Goal: Task Accomplishment & Management: Use online tool/utility

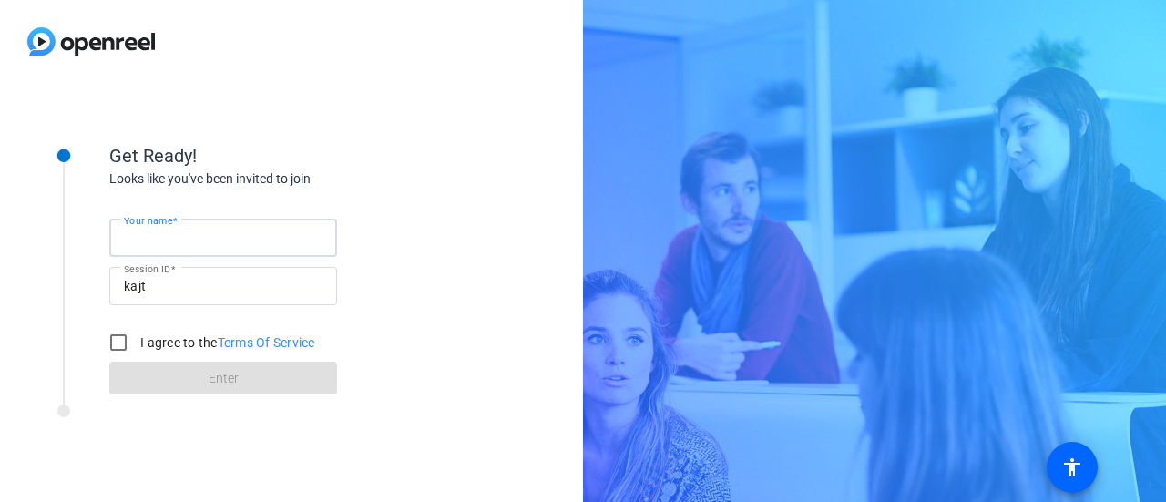
click at [215, 235] on input "Your name" at bounding box center [223, 238] width 199 height 22
type input "[PERSON_NAME]"
click at [124, 340] on input "I agree to the Terms Of Service" at bounding box center [118, 342] width 36 height 36
checkbox input "true"
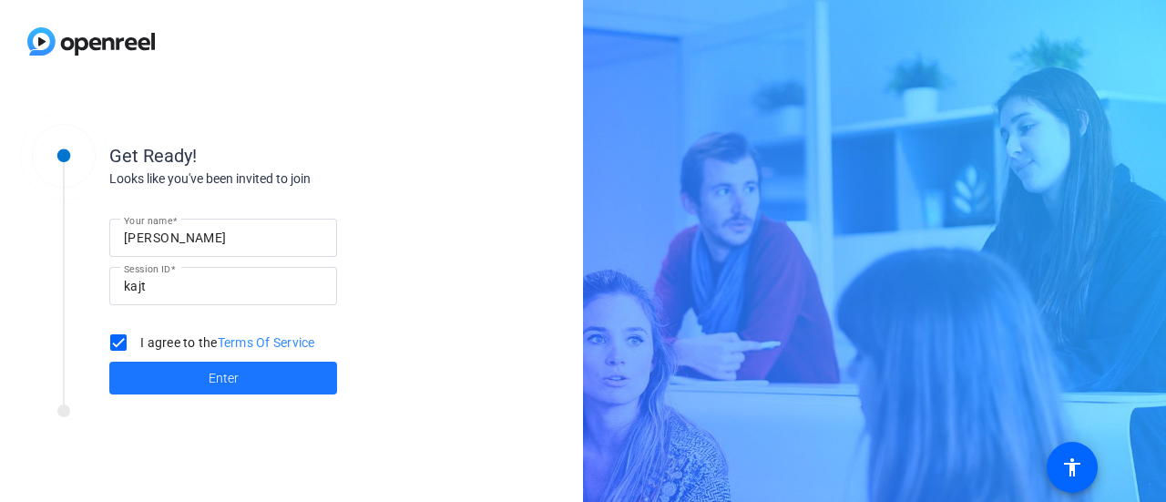
click at [183, 383] on span at bounding box center [223, 378] width 228 height 44
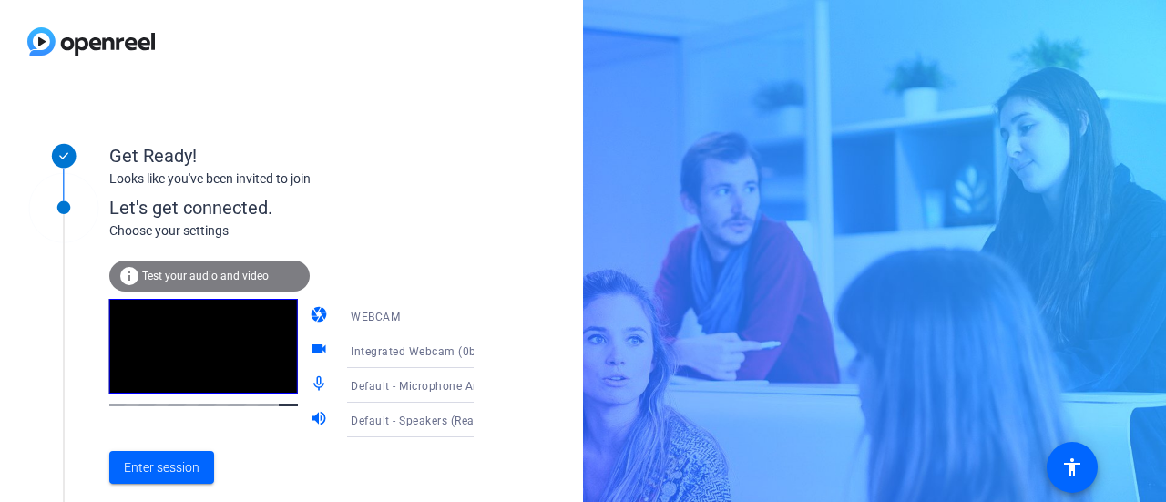
click at [239, 276] on span "Test your audio and video" at bounding box center [205, 276] width 127 height 13
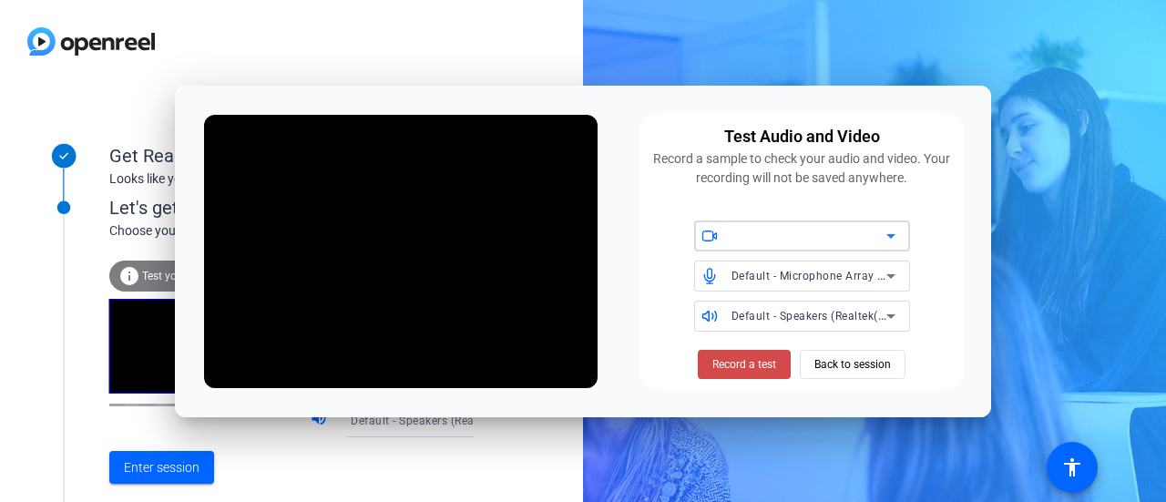
click at [736, 368] on span "Record a test" at bounding box center [744, 364] width 64 height 16
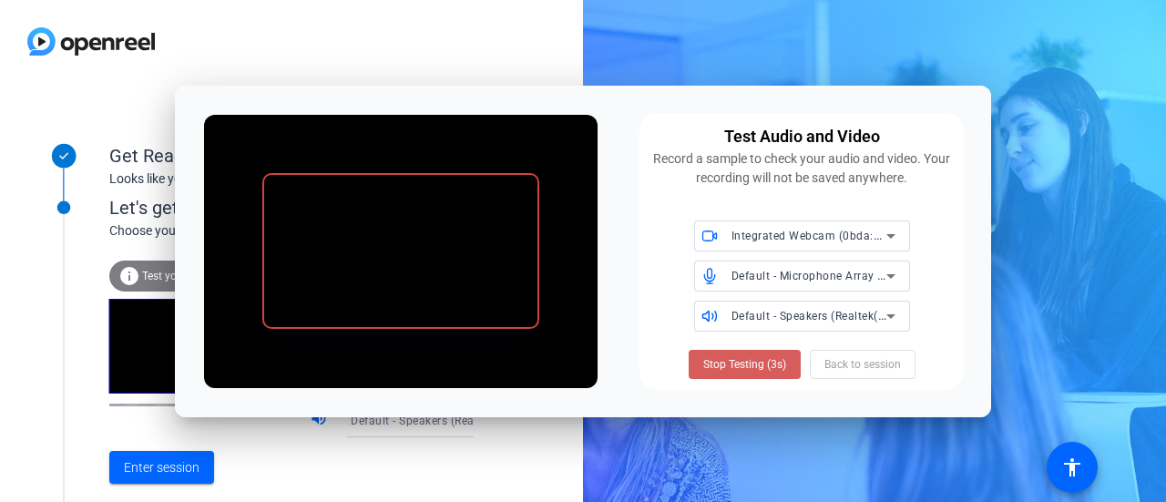
click at [750, 362] on span "Stop Testing (3s)" at bounding box center [744, 364] width 83 height 16
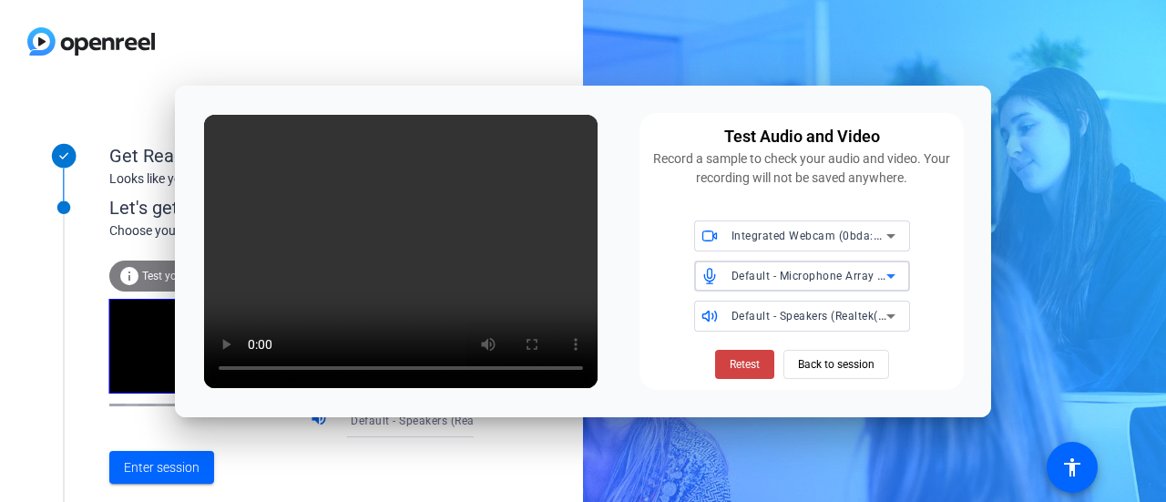
click at [893, 275] on icon at bounding box center [890, 276] width 9 height 5
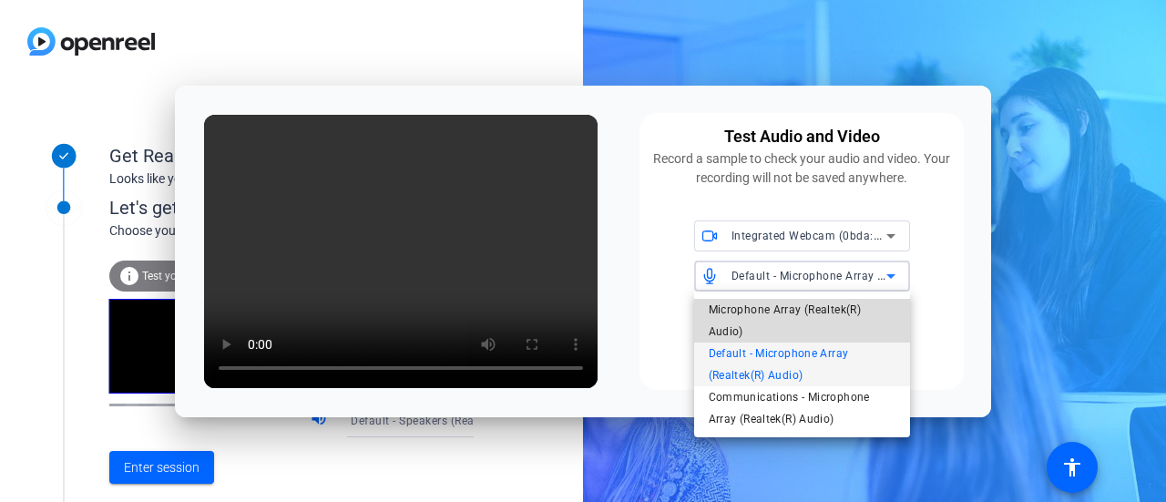
click at [832, 324] on span "Microphone Array (Realtek(R) Audio)" at bounding box center [802, 321] width 187 height 44
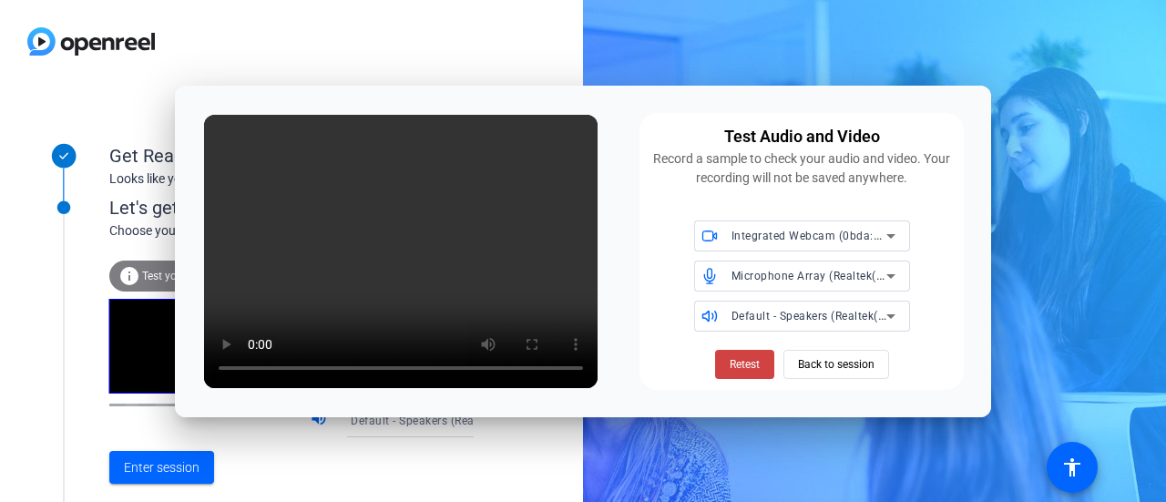
click at [959, 347] on div "Test Audio and Video Record a sample to check your audio and video. Your record…" at bounding box center [801, 251] width 324 height 277
click at [532, 457] on div "Get Ready! Looks like you've been invited to join Let's get connected. Choose y…" at bounding box center [291, 292] width 583 height 419
click at [270, 466] on div "Enter session" at bounding box center [310, 467] width 402 height 60
click at [360, 13] on div at bounding box center [291, 41] width 583 height 83
click at [810, 361] on span "Back to session" at bounding box center [836, 364] width 77 height 35
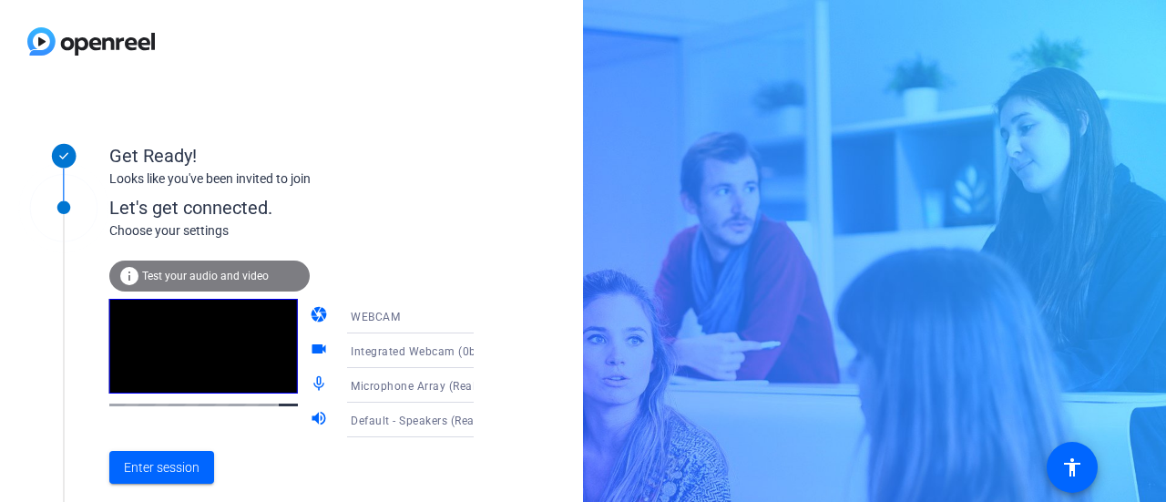
click at [481, 419] on icon at bounding box center [492, 420] width 22 height 22
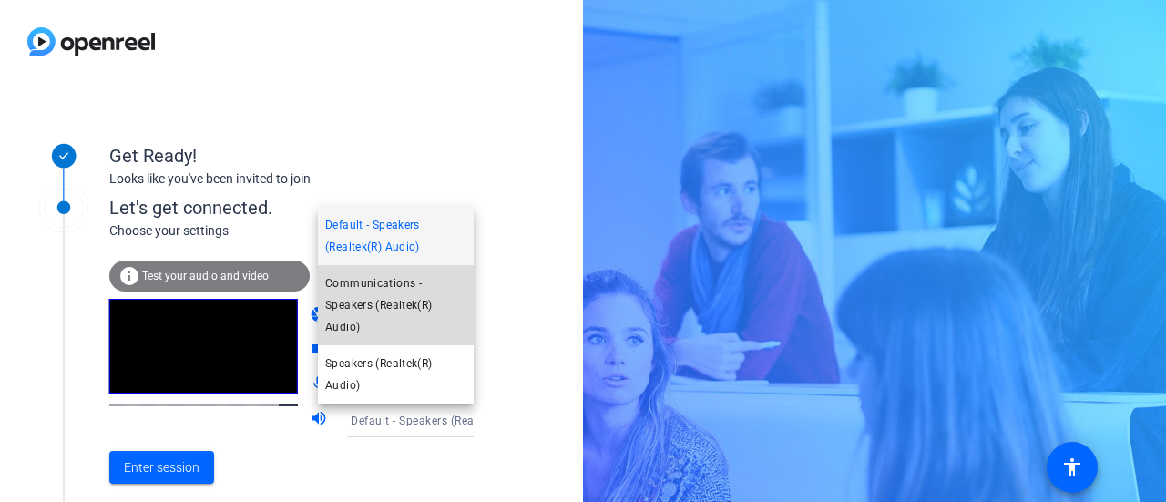
click at [422, 316] on span "Communications - Speakers (Realtek(R) Audio)" at bounding box center [395, 305] width 141 height 66
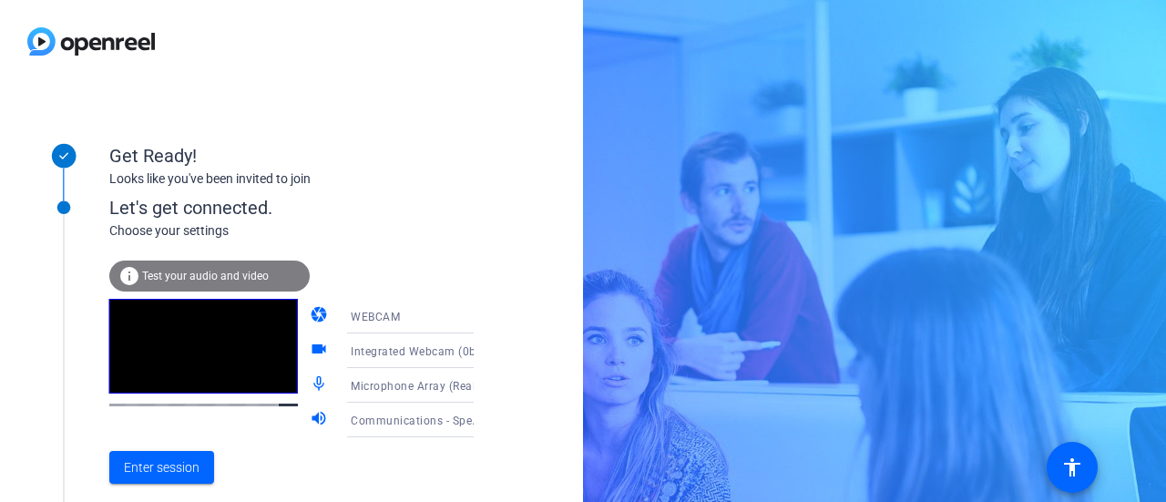
click at [260, 272] on span "Test your audio and video" at bounding box center [205, 276] width 127 height 13
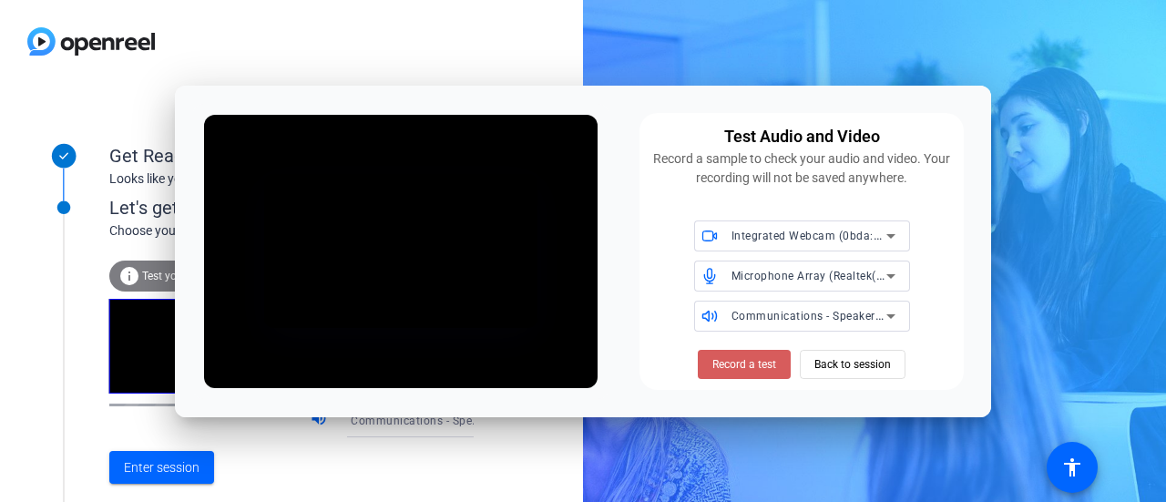
click at [757, 363] on span "Record a test" at bounding box center [744, 364] width 64 height 16
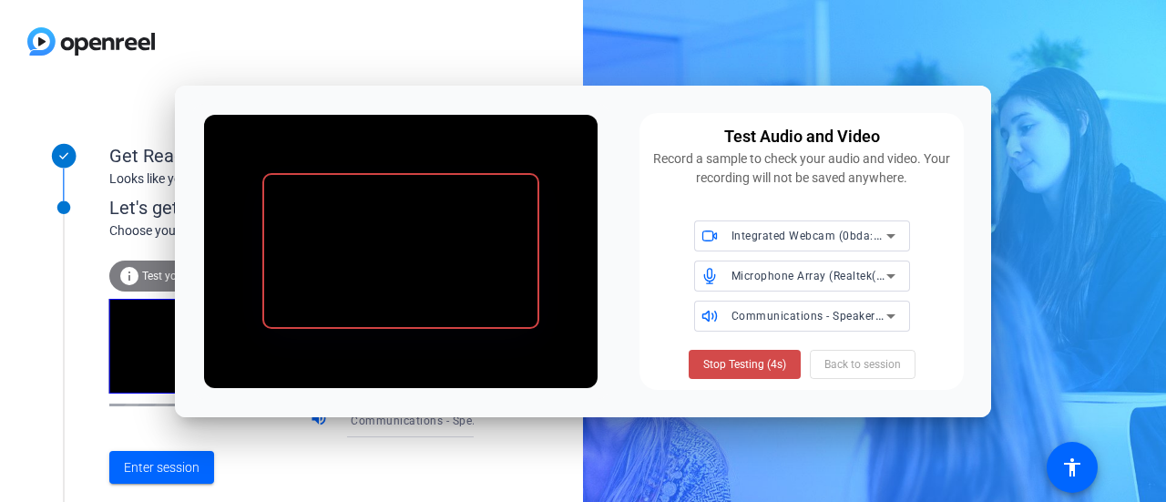
click at [765, 363] on span "Stop Testing (4s)" at bounding box center [744, 364] width 83 height 16
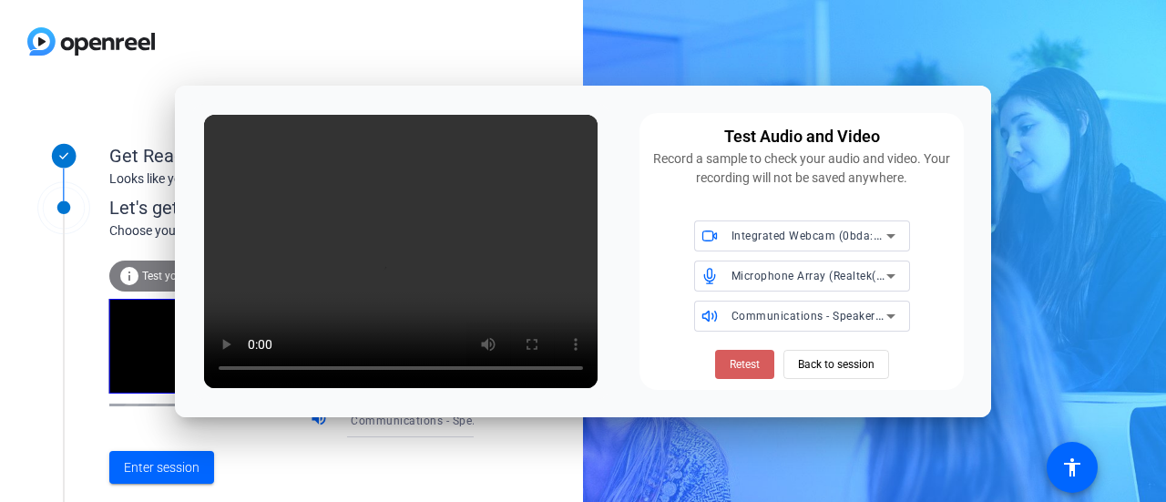
click at [750, 363] on span "Retest" at bounding box center [745, 364] width 30 height 16
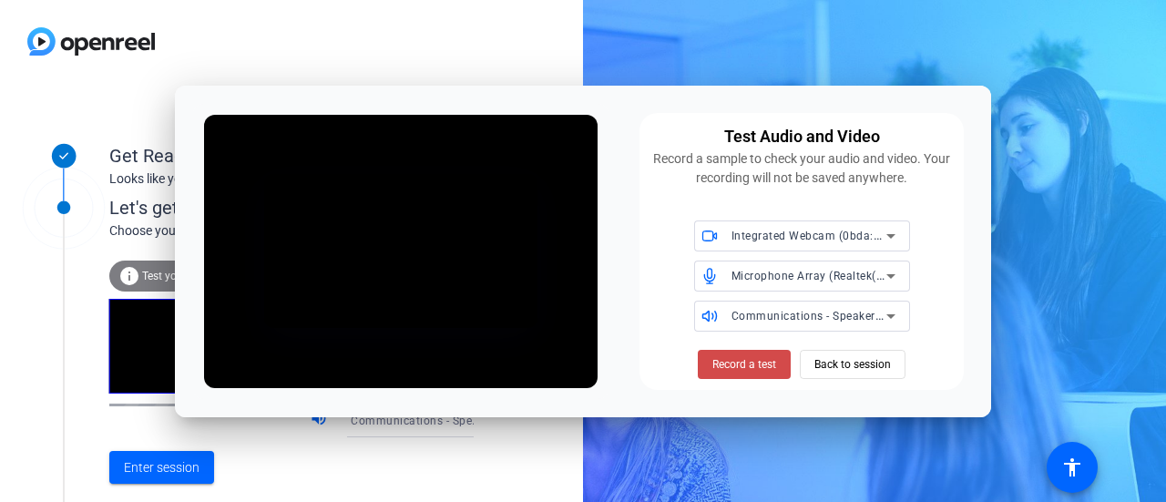
click at [753, 364] on span "Record a test" at bounding box center [744, 364] width 64 height 16
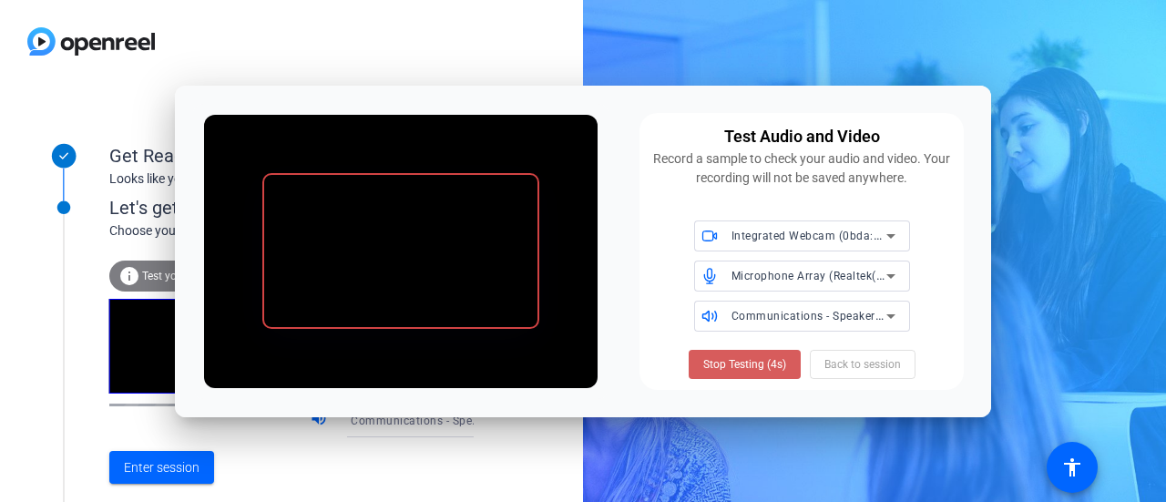
click at [740, 363] on span "Stop Testing (4s)" at bounding box center [744, 364] width 83 height 16
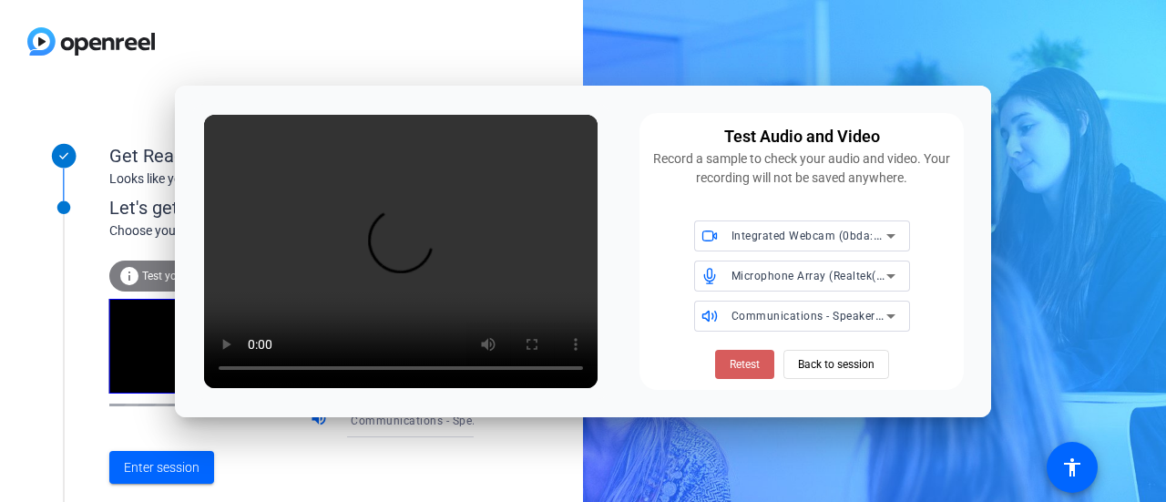
click at [731, 365] on span "Retest" at bounding box center [745, 364] width 30 height 16
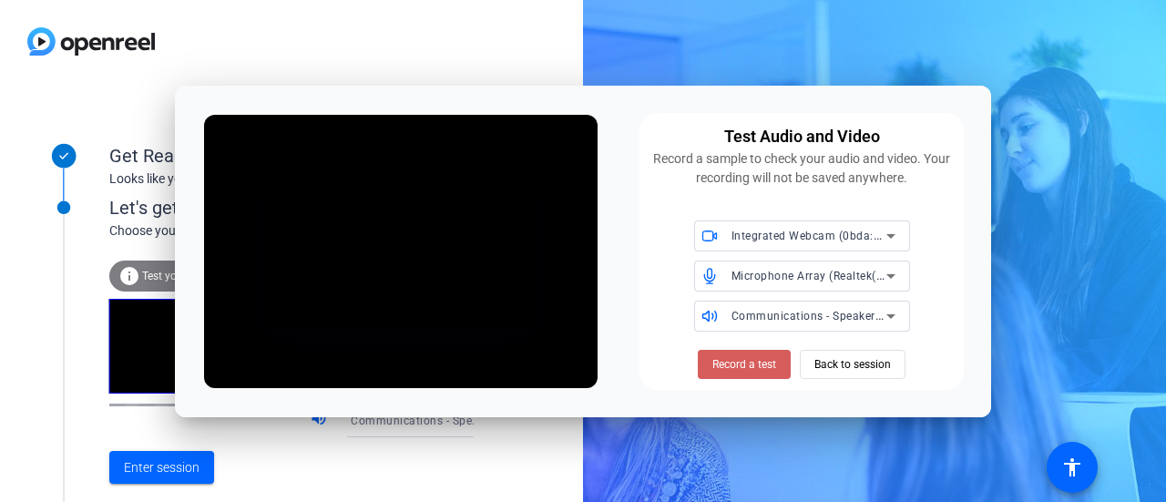
click at [731, 365] on span "Record a test" at bounding box center [744, 364] width 64 height 16
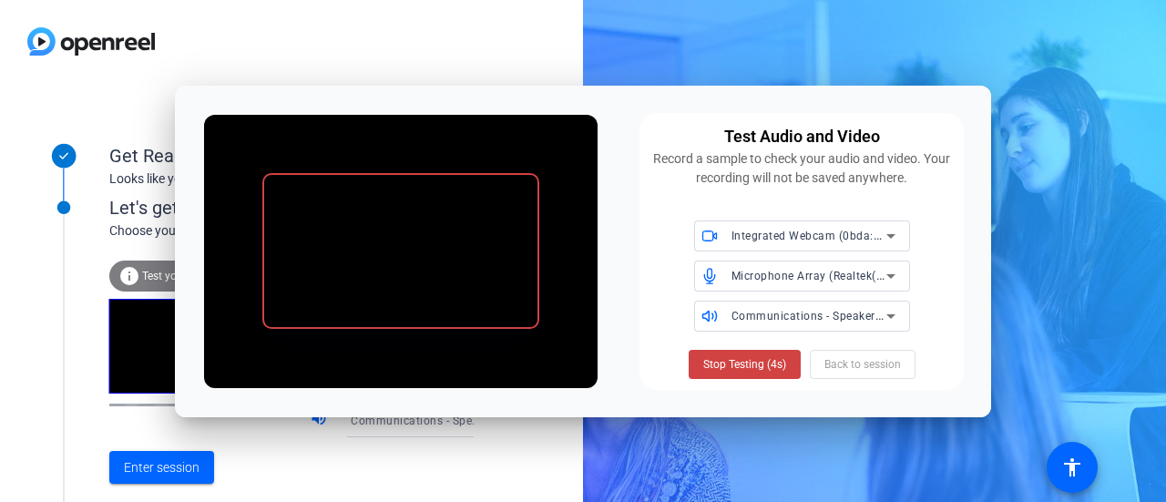
click at [709, 370] on span "Stop Testing (4s)" at bounding box center [744, 364] width 83 height 16
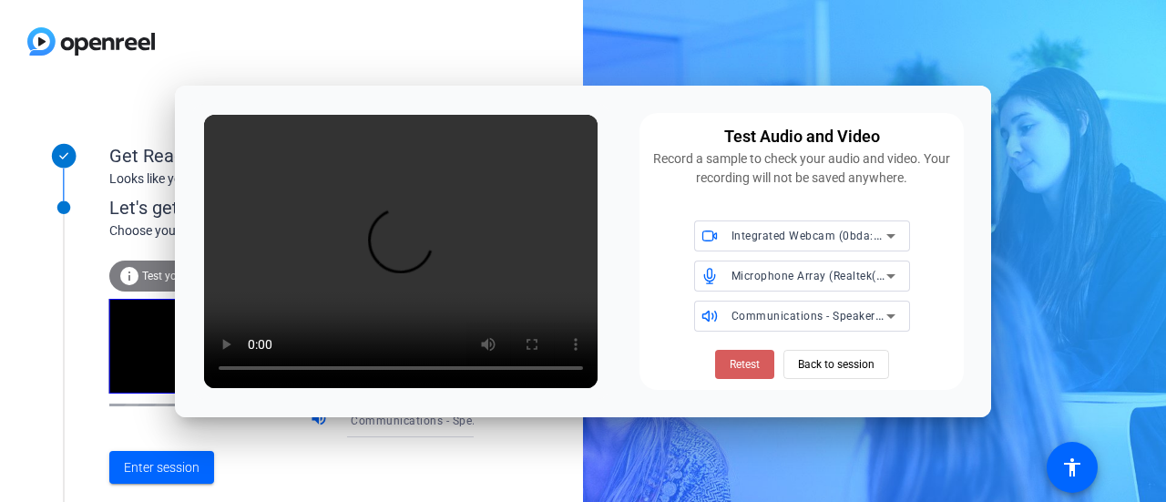
click at [732, 363] on span "Retest" at bounding box center [745, 364] width 30 height 16
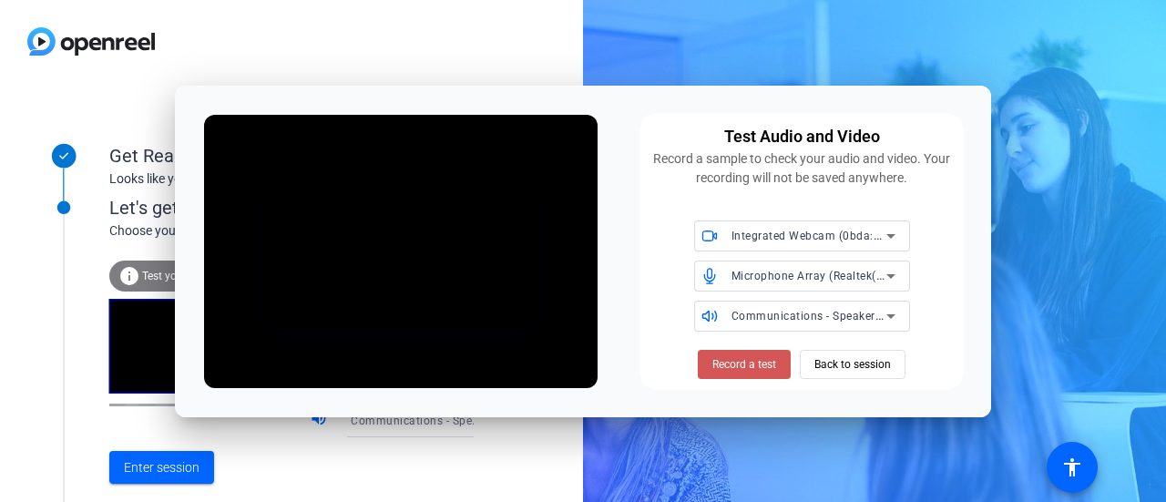
click at [732, 363] on span "Record a test" at bounding box center [744, 364] width 64 height 16
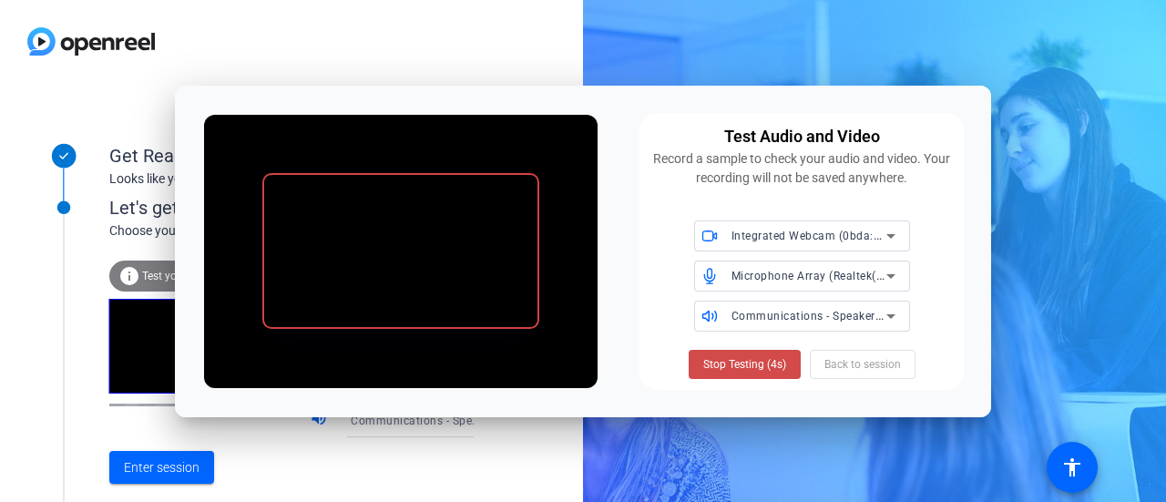
click at [734, 363] on span "Stop Testing (4s)" at bounding box center [744, 364] width 83 height 16
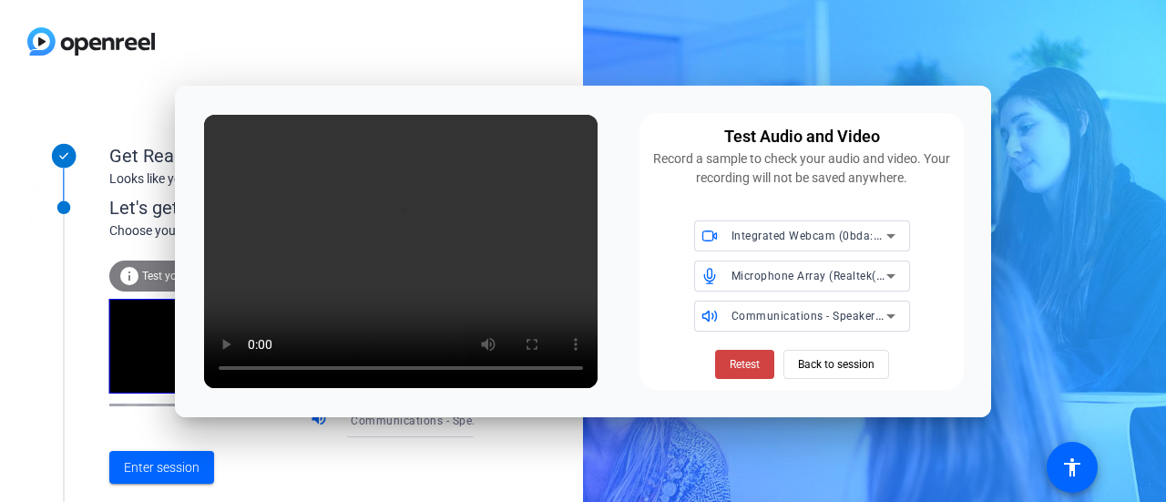
click at [357, 449] on div at bounding box center [423, 447] width 174 height 20
click at [840, 360] on span "Back to session" at bounding box center [836, 364] width 77 height 35
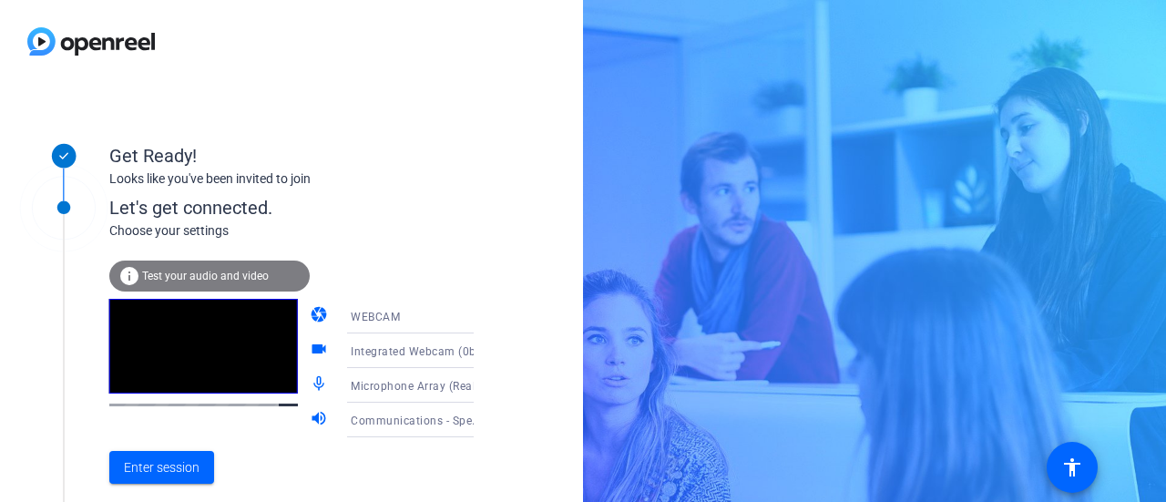
click at [413, 378] on div "Microphone Array (Realtek(R) Audio)" at bounding box center [419, 385] width 136 height 23
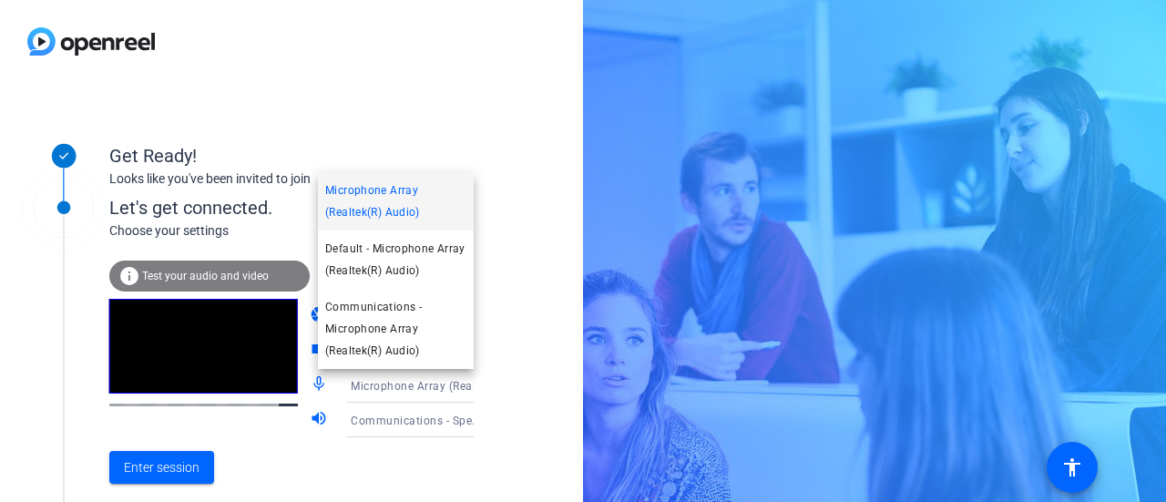
click at [499, 362] on div at bounding box center [583, 251] width 1166 height 502
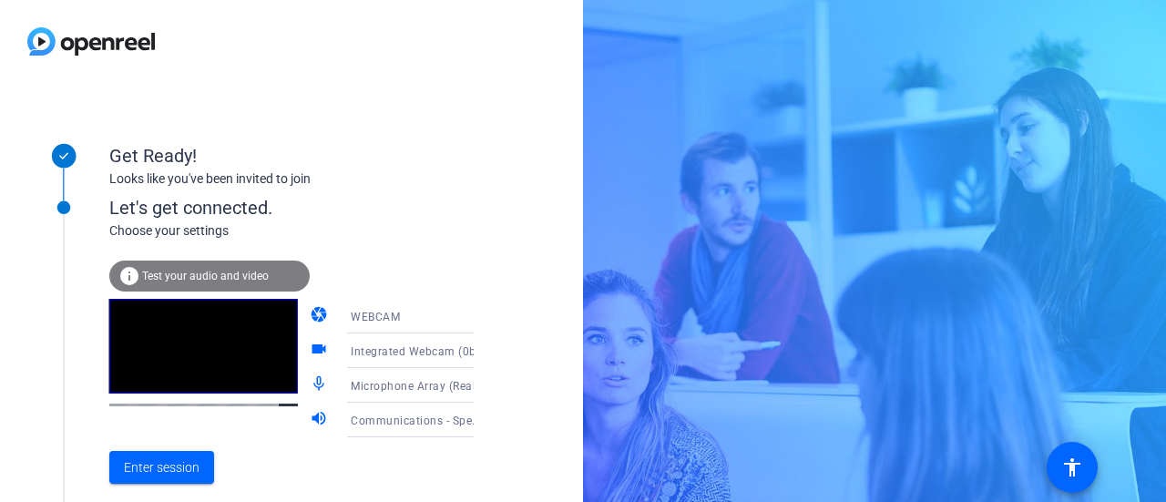
click at [481, 311] on icon at bounding box center [492, 316] width 22 height 22
click at [497, 285] on div at bounding box center [583, 251] width 1166 height 502
click at [481, 345] on icon at bounding box center [492, 351] width 22 height 22
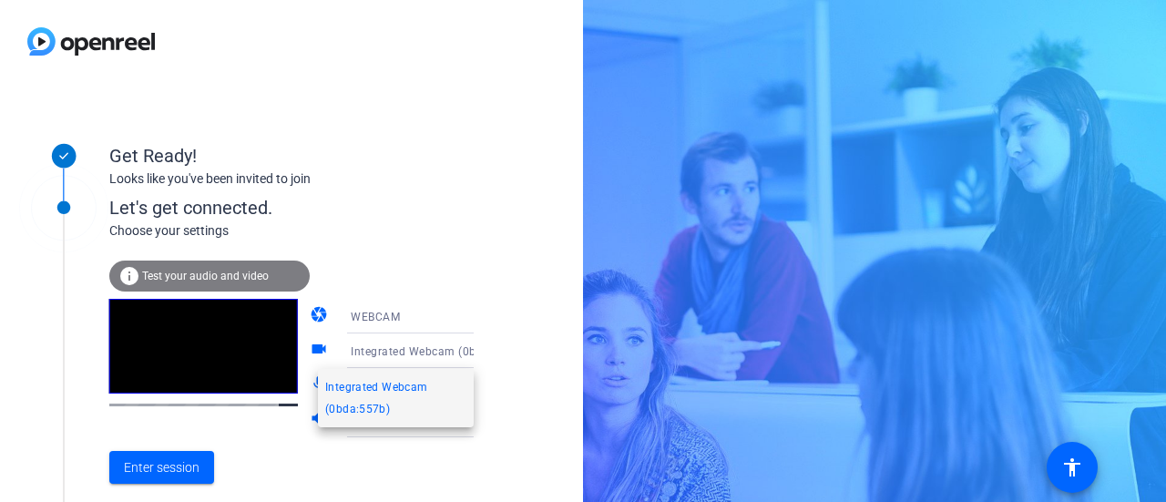
click at [501, 310] on div at bounding box center [583, 251] width 1166 height 502
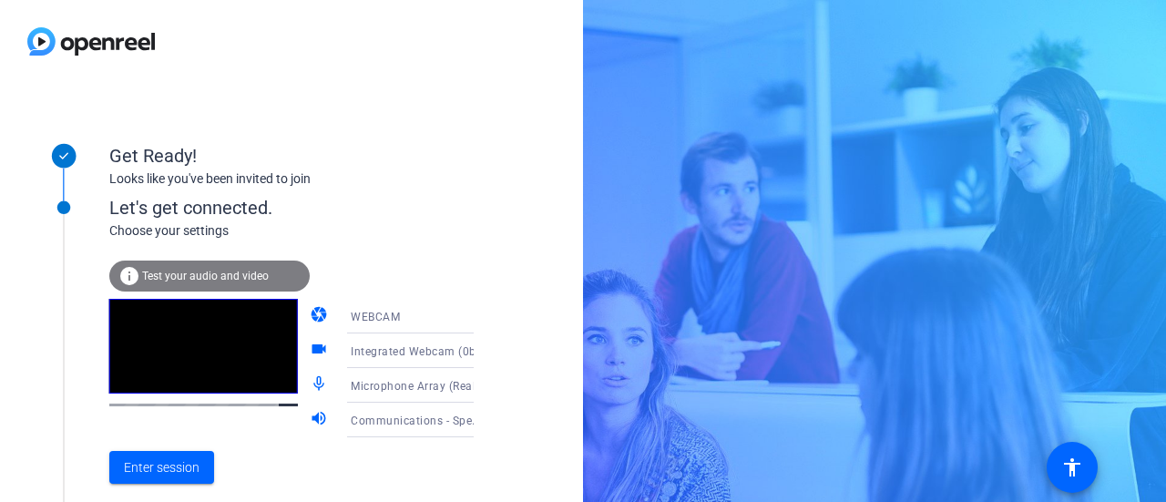
click at [351, 384] on span "Microphone Array (Realtek(R) Audio)" at bounding box center [448, 385] width 195 height 15
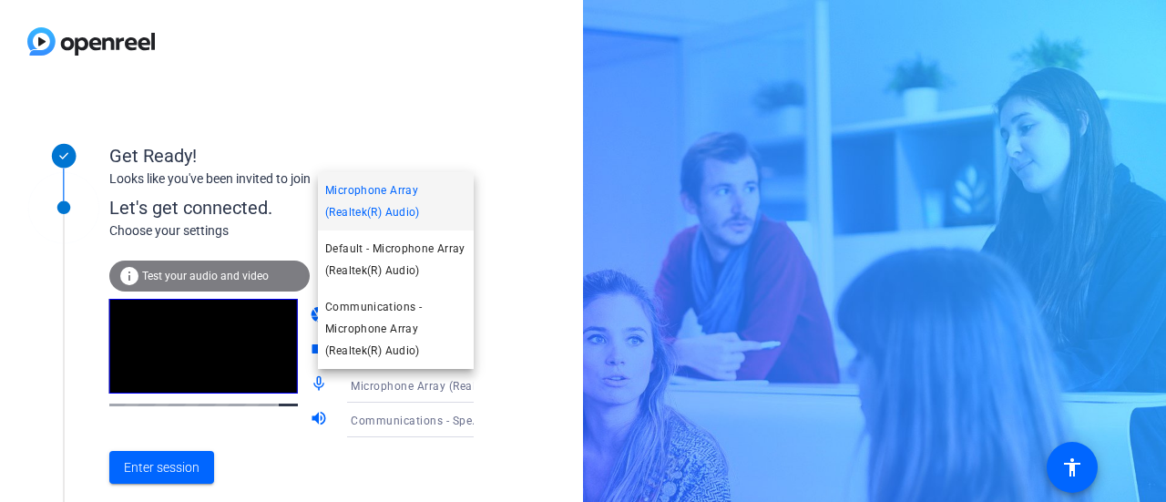
click at [359, 199] on span "Microphone Array (Realtek(R) Audio)" at bounding box center [395, 201] width 141 height 44
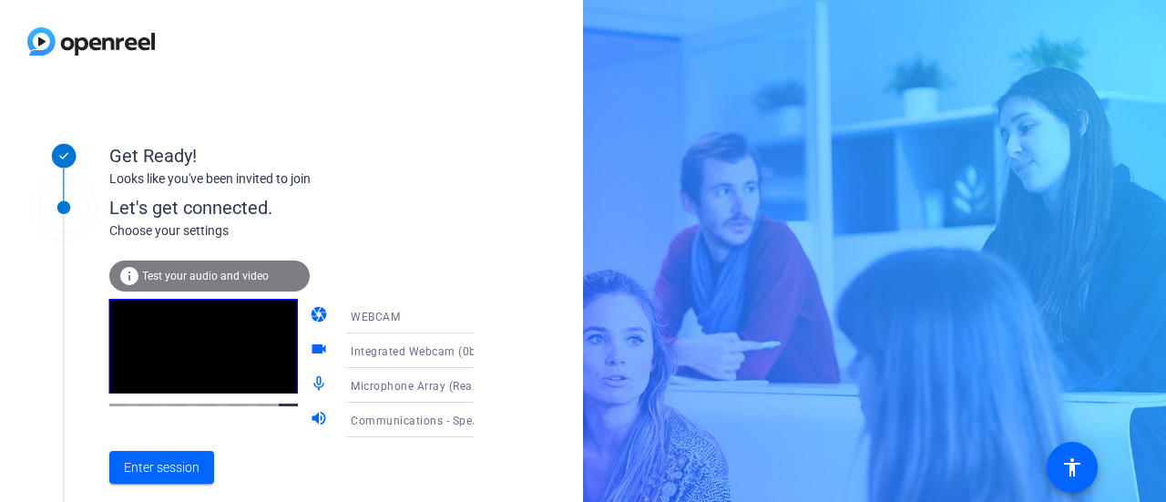
click at [429, 383] on span "Microphone Array (Realtek(R) Audio)" at bounding box center [448, 385] width 195 height 15
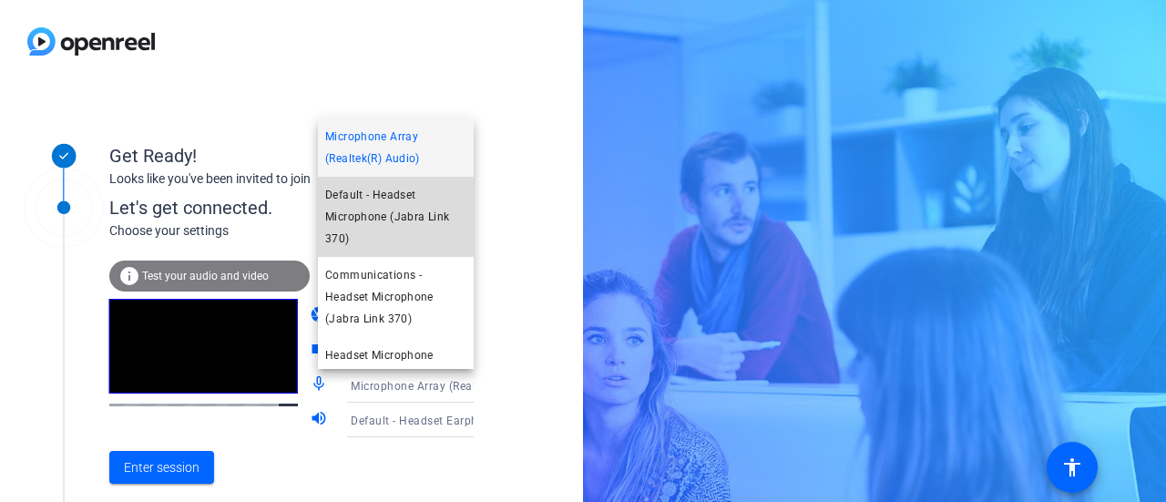
click at [395, 209] on span "Default - Headset Microphone (Jabra Link 370)" at bounding box center [395, 217] width 141 height 66
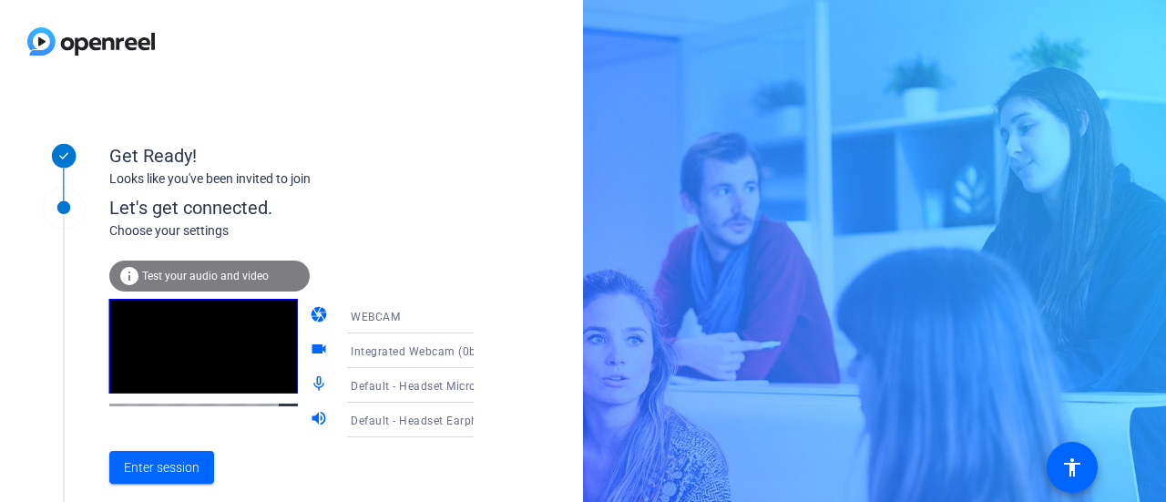
click at [250, 265] on div "info Test your audio and video" at bounding box center [209, 275] width 200 height 31
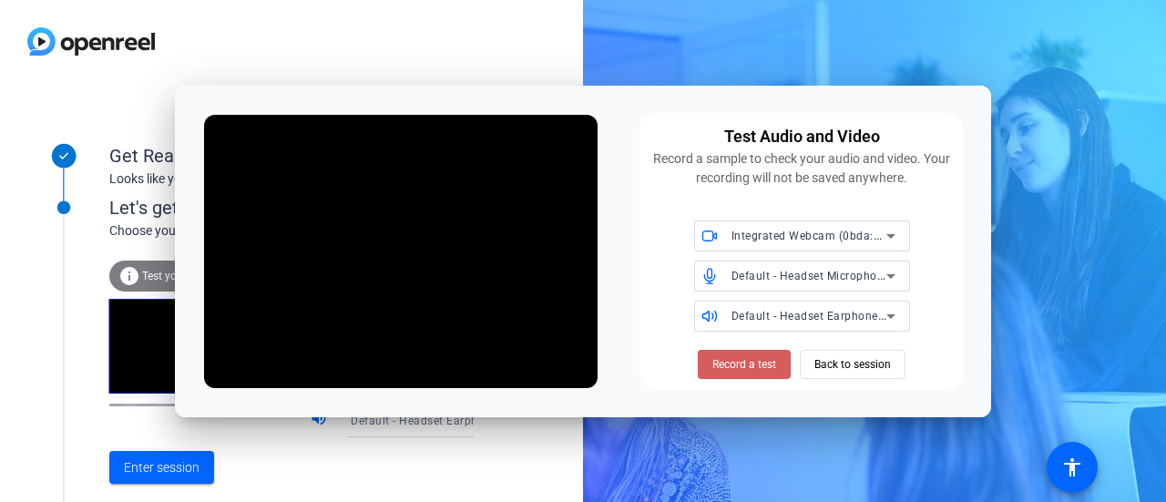
click at [749, 366] on span "Record a test" at bounding box center [744, 364] width 64 height 16
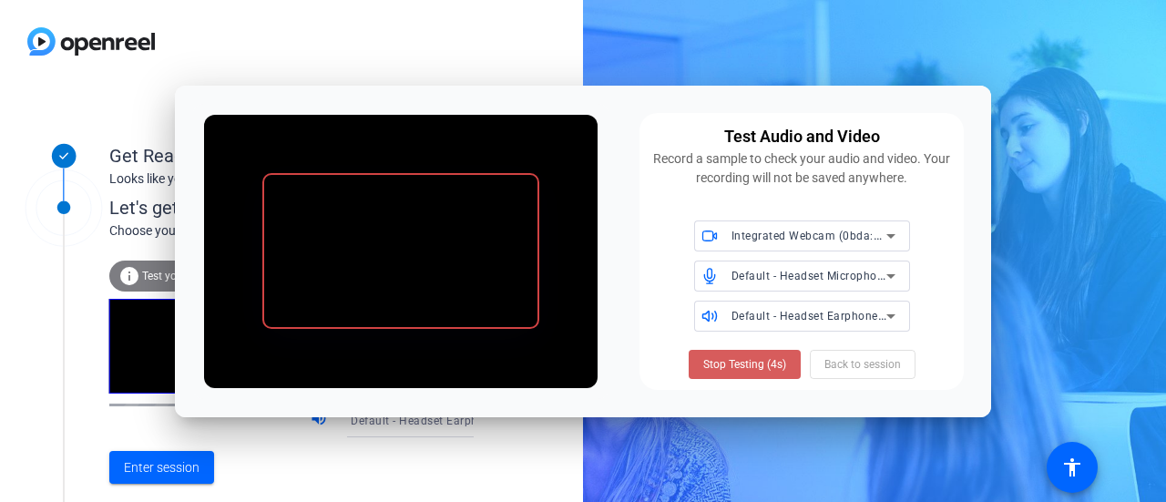
click at [747, 363] on span "Stop Testing (4s)" at bounding box center [744, 364] width 83 height 16
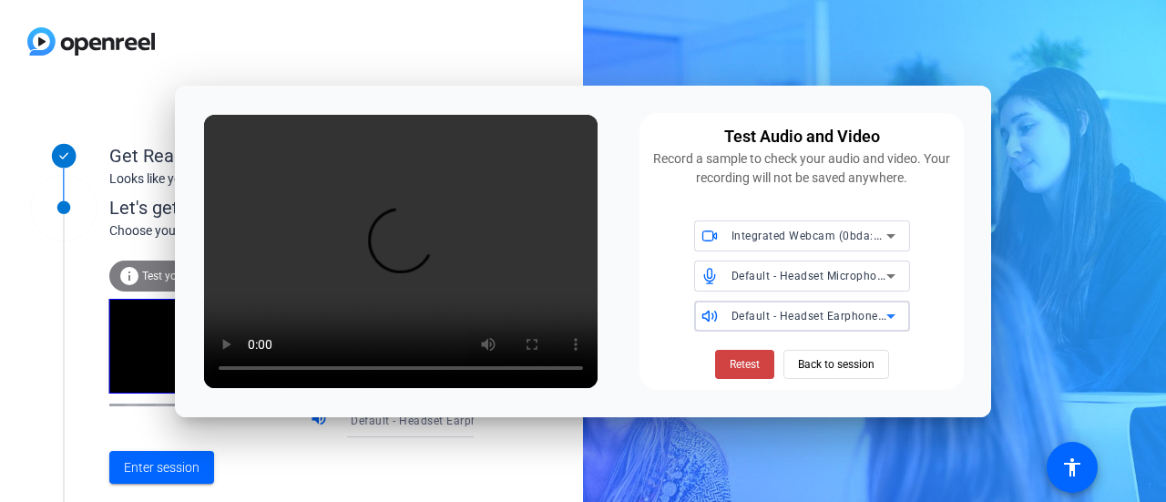
click at [882, 312] on icon at bounding box center [891, 316] width 22 height 22
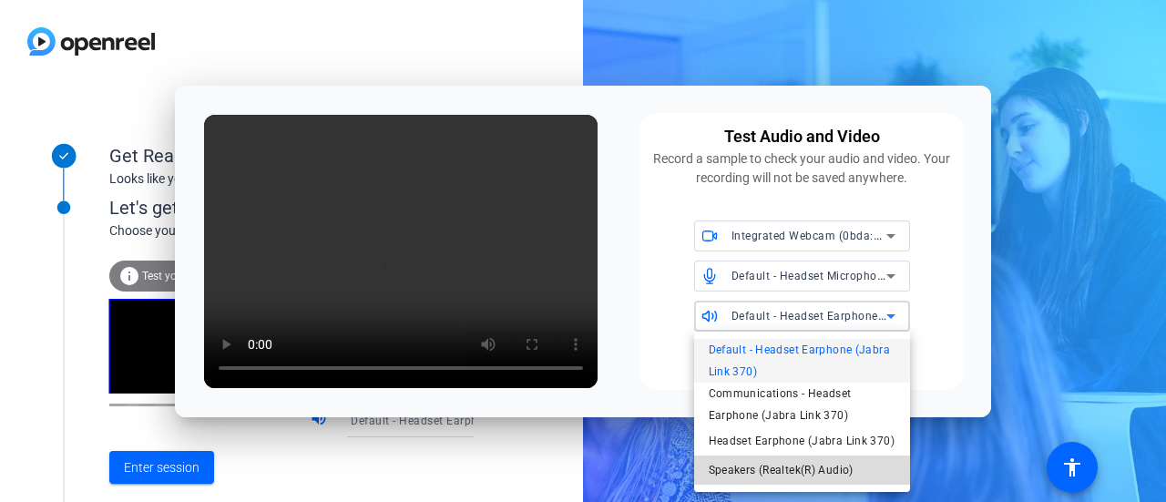
click at [813, 469] on span "Speakers (Realtek(R) Audio)" at bounding box center [781, 470] width 145 height 22
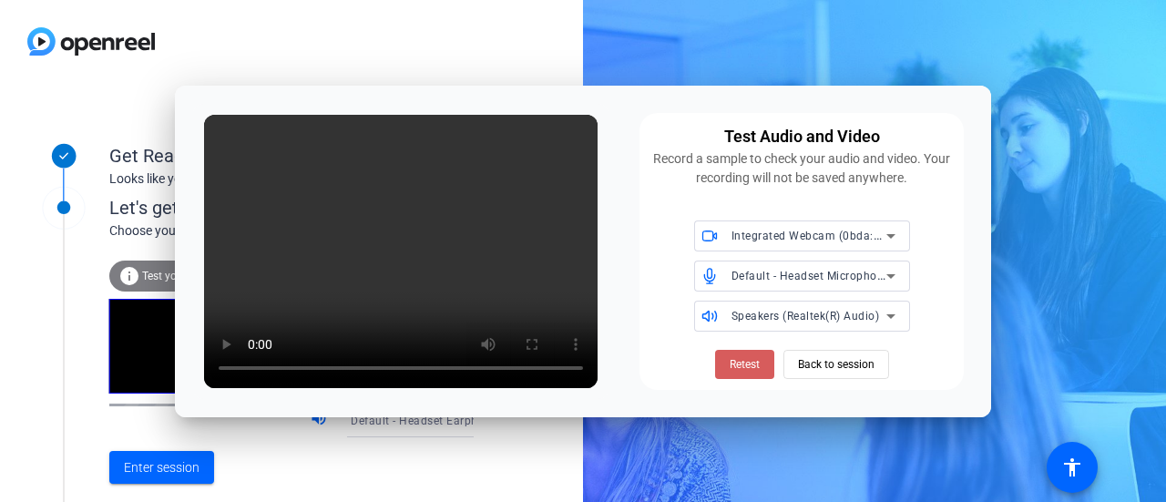
click at [750, 362] on span "Retest" at bounding box center [745, 364] width 30 height 16
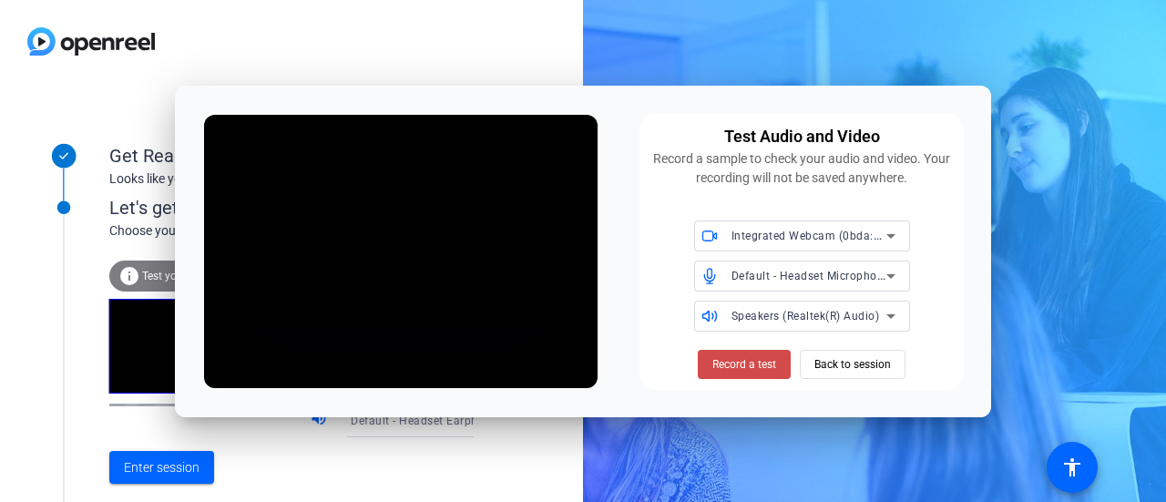
click at [743, 367] on span "Record a test" at bounding box center [744, 364] width 64 height 16
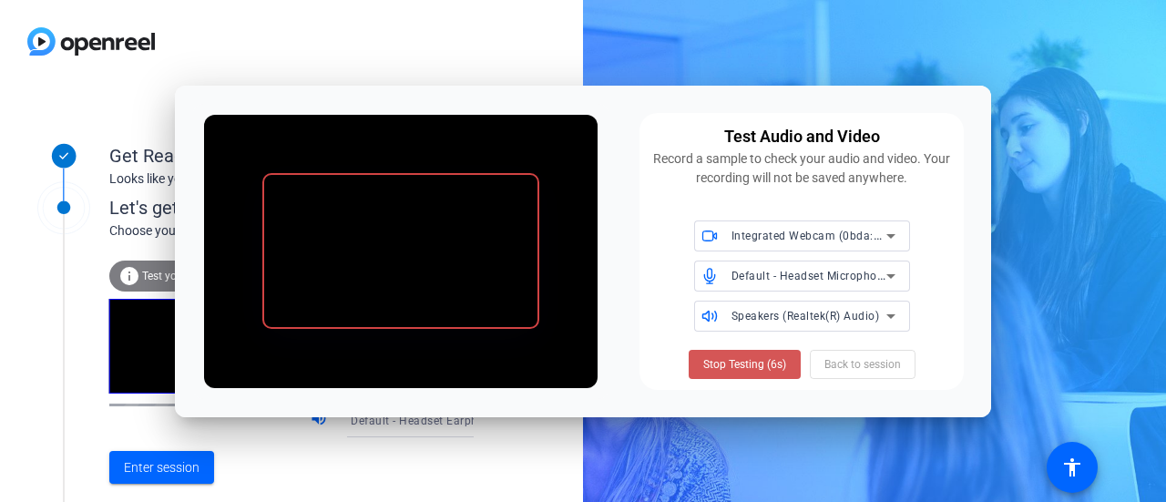
click at [743, 367] on span "Stop Testing (6s)" at bounding box center [744, 364] width 83 height 16
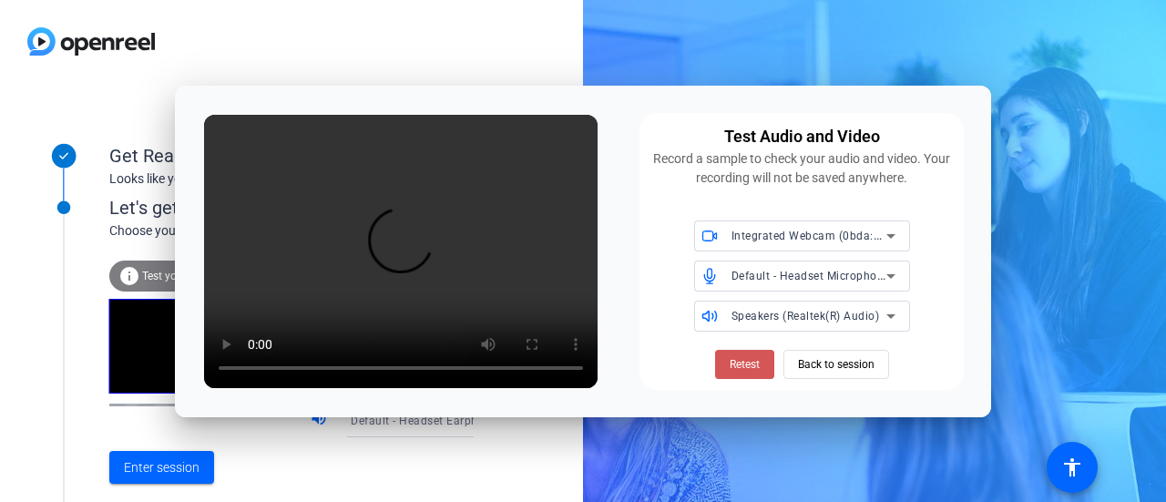
click at [743, 367] on span "Retest" at bounding box center [745, 364] width 30 height 16
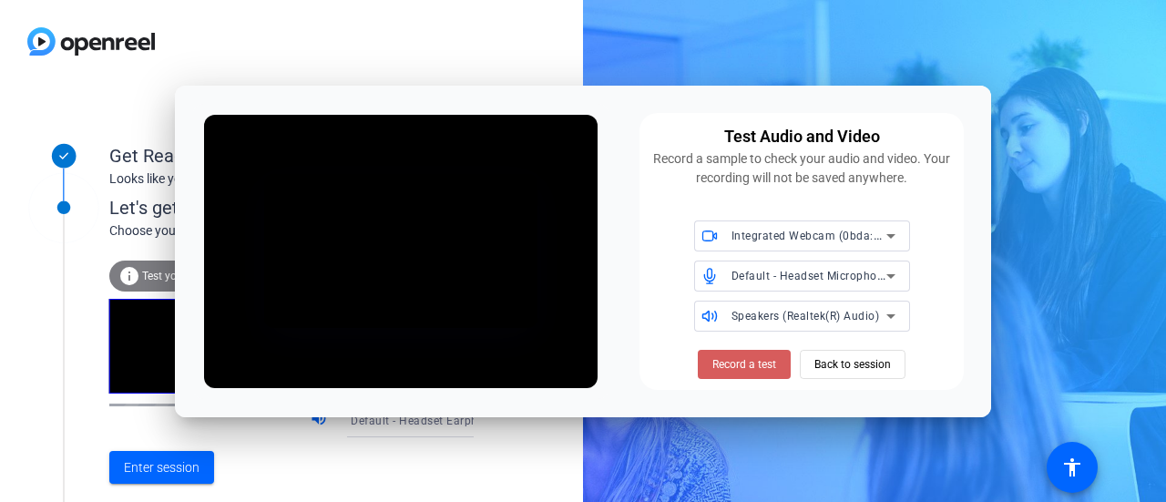
click at [743, 358] on span "Record a test" at bounding box center [744, 364] width 64 height 16
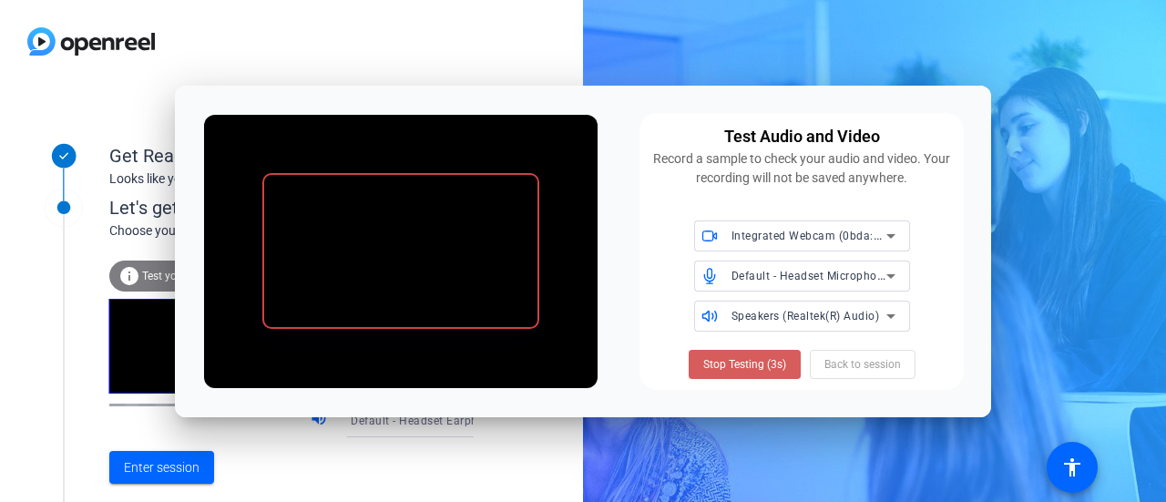
click at [740, 364] on span "Stop Testing (3s)" at bounding box center [744, 364] width 83 height 16
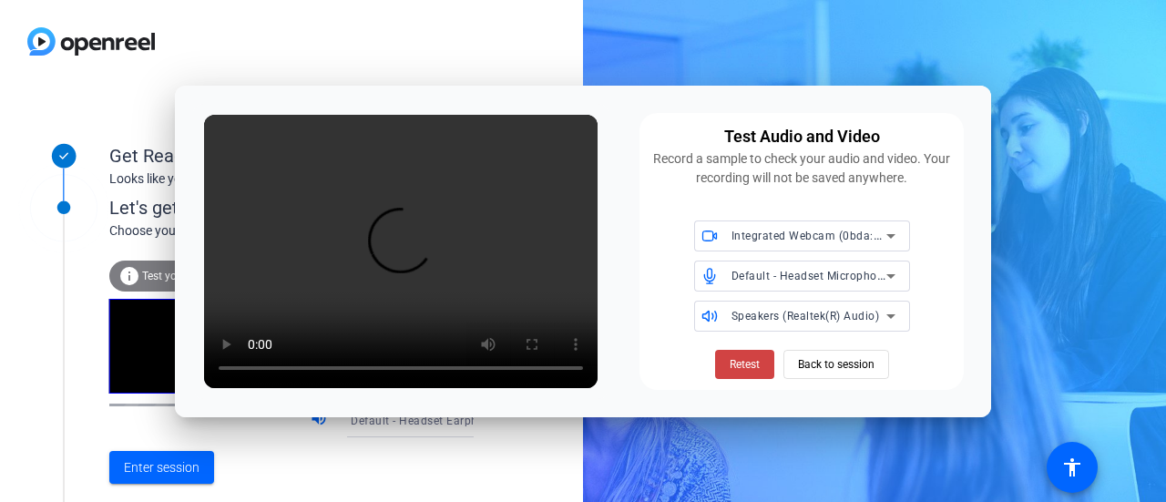
click at [437, 23] on div at bounding box center [291, 41] width 583 height 83
click at [811, 376] on span "Back to session" at bounding box center [836, 364] width 77 height 35
